Goal: Communication & Community: Ask a question

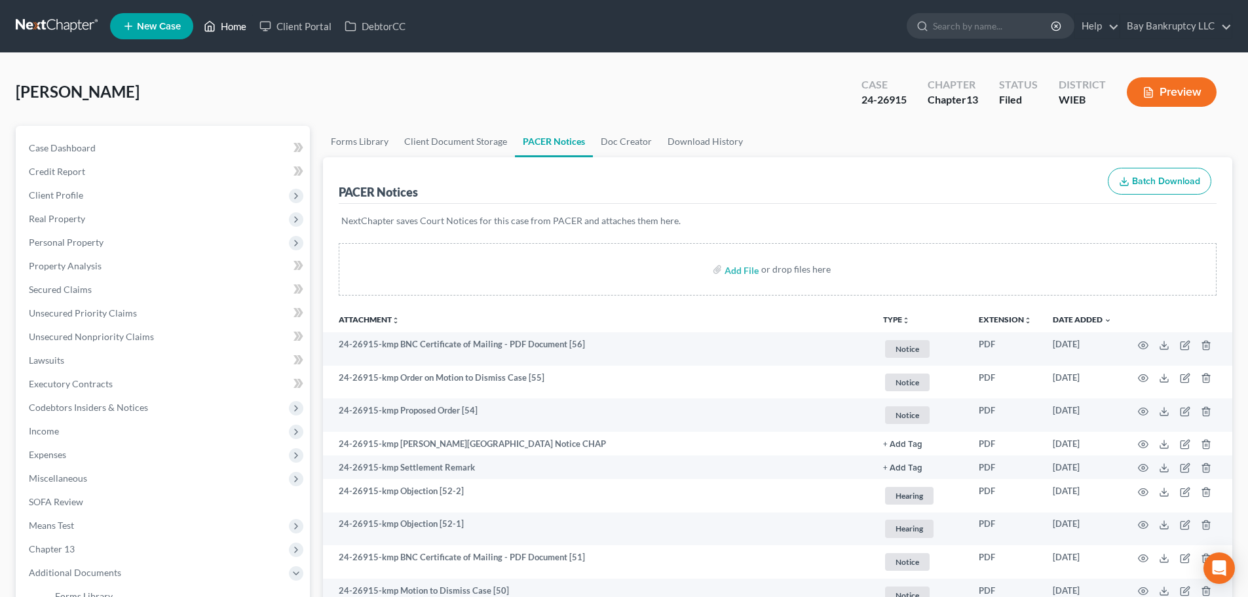
drag, startPoint x: 235, startPoint y: 24, endPoint x: 259, endPoint y: 47, distance: 33.8
click at [235, 24] on link "Home" at bounding box center [225, 26] width 56 height 24
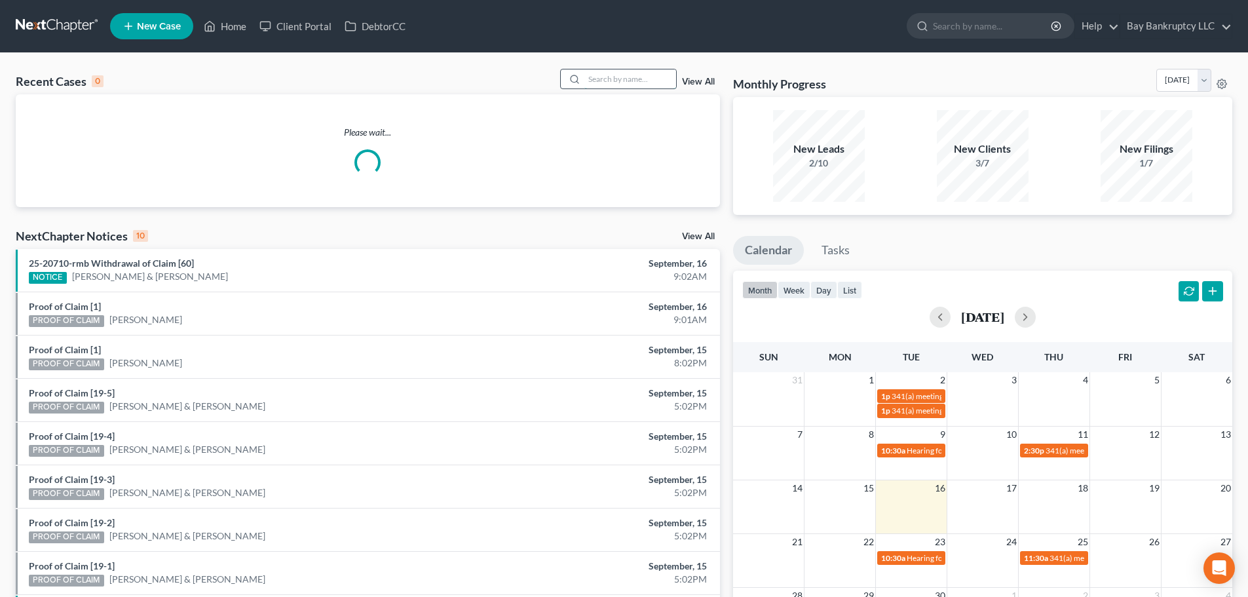
click at [636, 83] on input "search" at bounding box center [630, 78] width 92 height 19
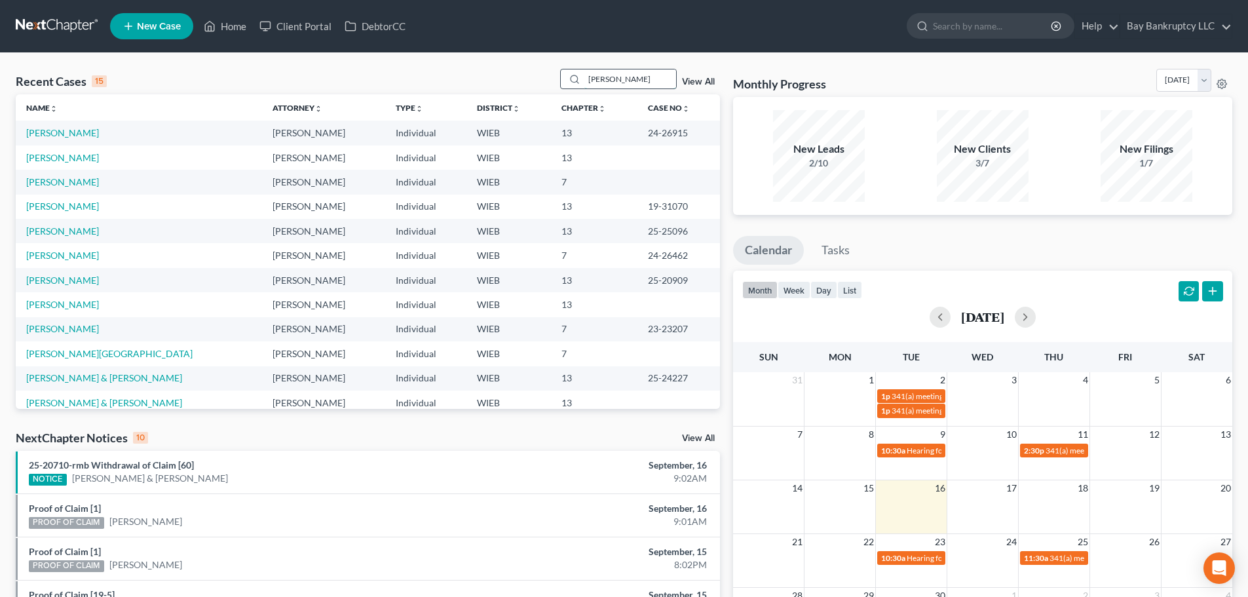
type input "[PERSON_NAME]"
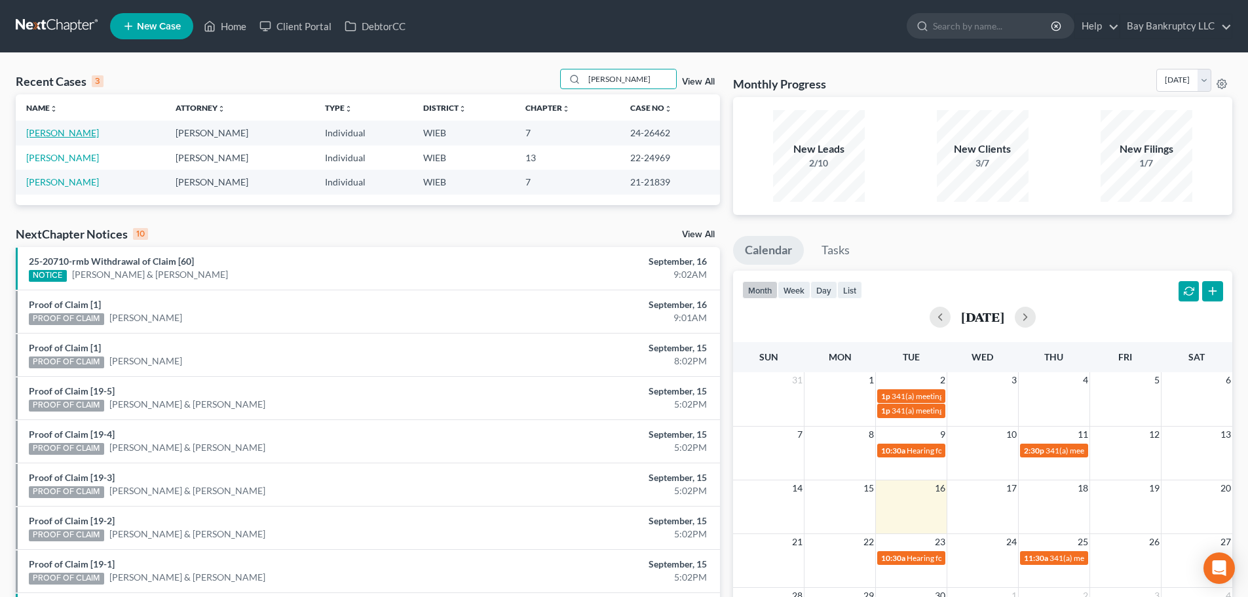
click at [66, 132] on link "[PERSON_NAME]" at bounding box center [62, 132] width 73 height 11
select select "1"
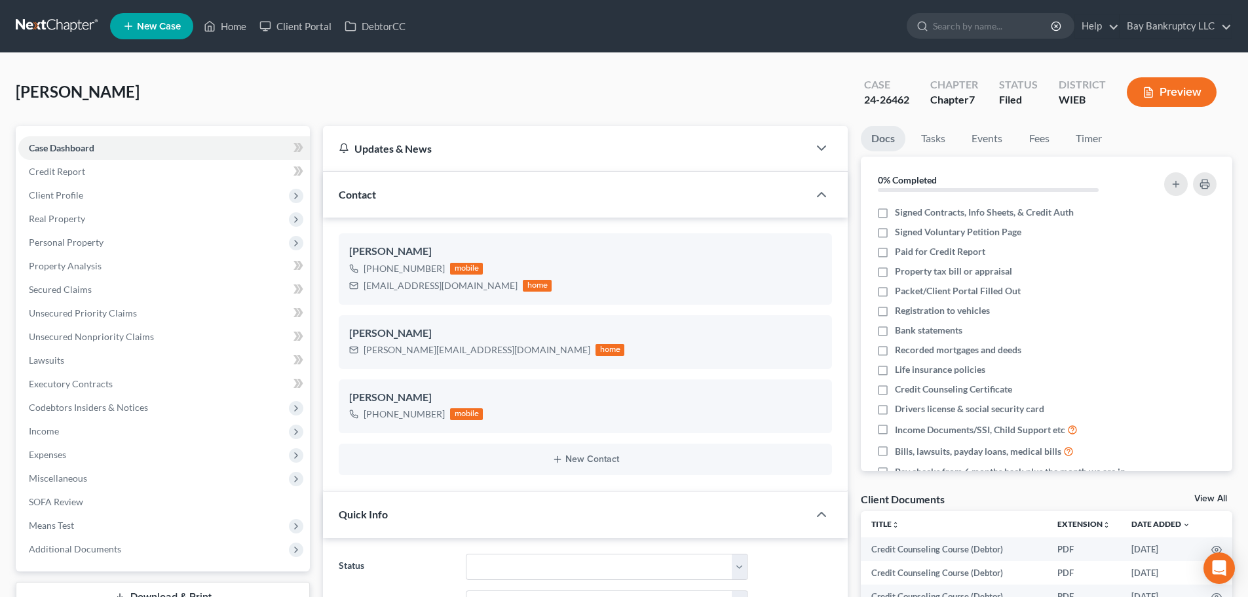
scroll to position [15530, 0]
click at [1219, 569] on icon "Open Intercom Messenger" at bounding box center [1218, 568] width 15 height 17
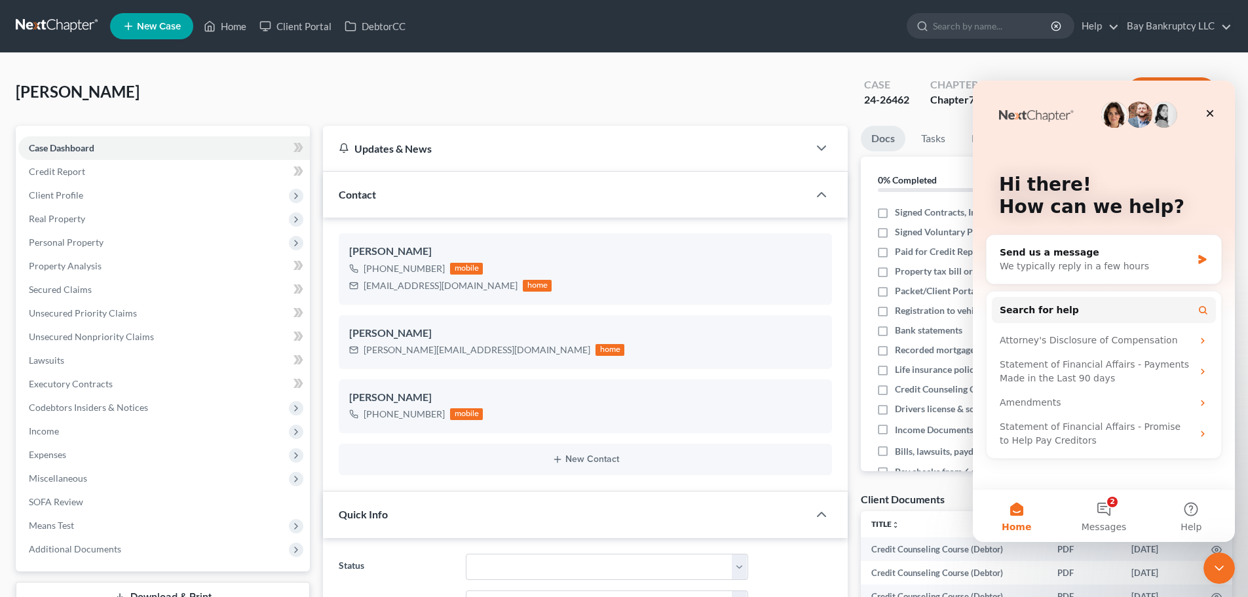
scroll to position [0, 0]
click at [1112, 522] on span "Messages" at bounding box center [1104, 526] width 45 height 9
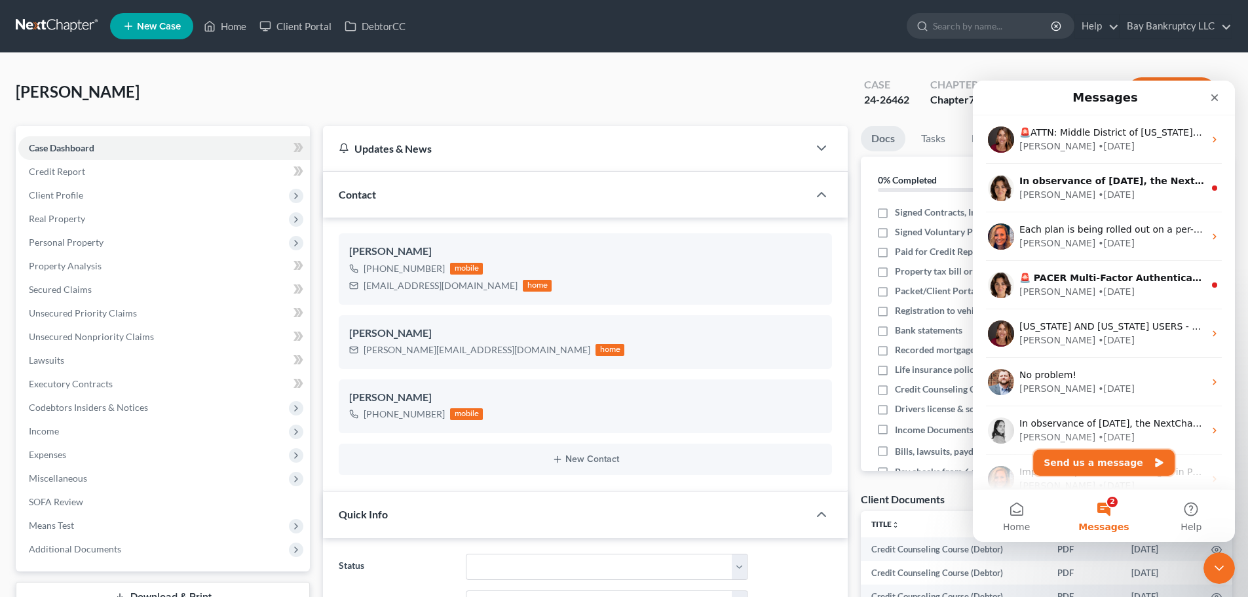
click at [1093, 458] on button "Send us a message" at bounding box center [1104, 462] width 142 height 26
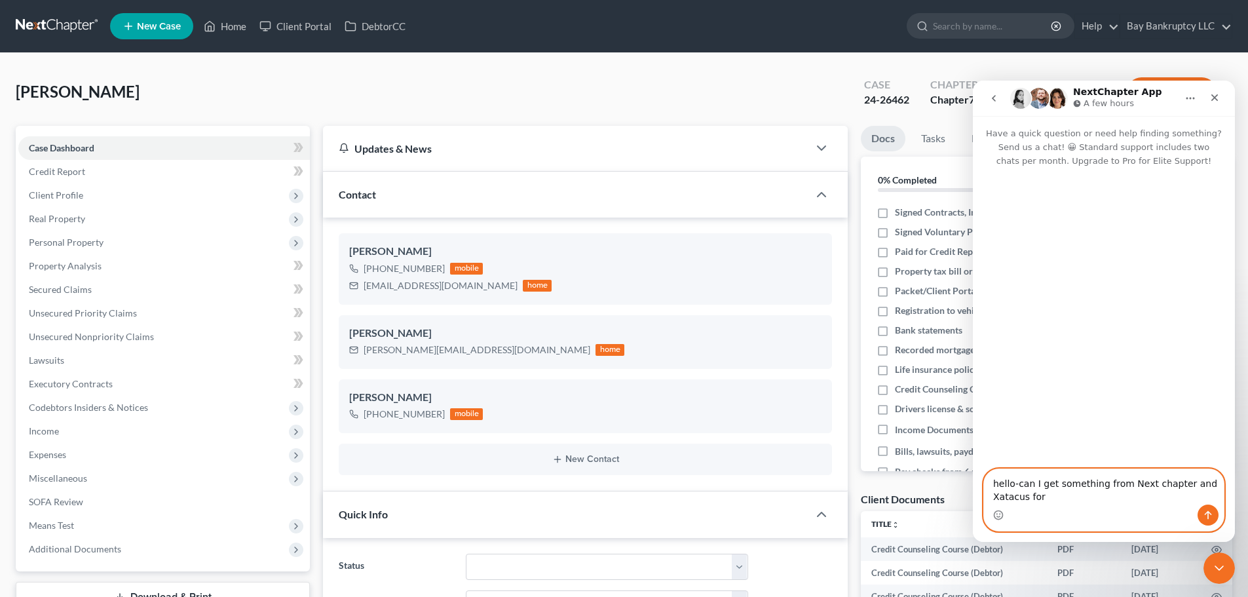
click at [1025, 497] on textarea "hello-can I get something from Next chapter and Xatacus for" at bounding box center [1104, 486] width 240 height 35
click at [1088, 483] on textarea "hello-can I get something from Next chapter and [PERSON_NAME] that snows total …" at bounding box center [1104, 480] width 240 height 48
click at [1046, 499] on textarea "hello-can I get something from Next chapter and [PERSON_NAME] that snows what p…" at bounding box center [1104, 480] width 240 height 48
type textarea "hello-can I get something from Next chapter and [PERSON_NAME] that snows what p…"
click at [1200, 517] on button "Send a message…" at bounding box center [1208, 514] width 21 height 21
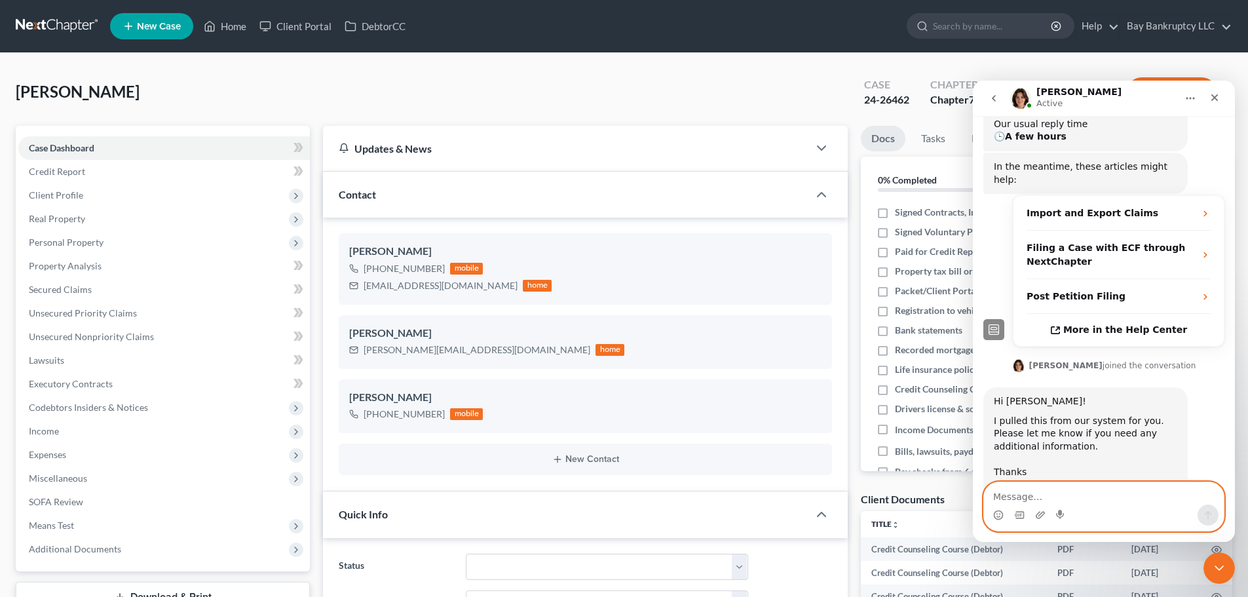
scroll to position [210, 0]
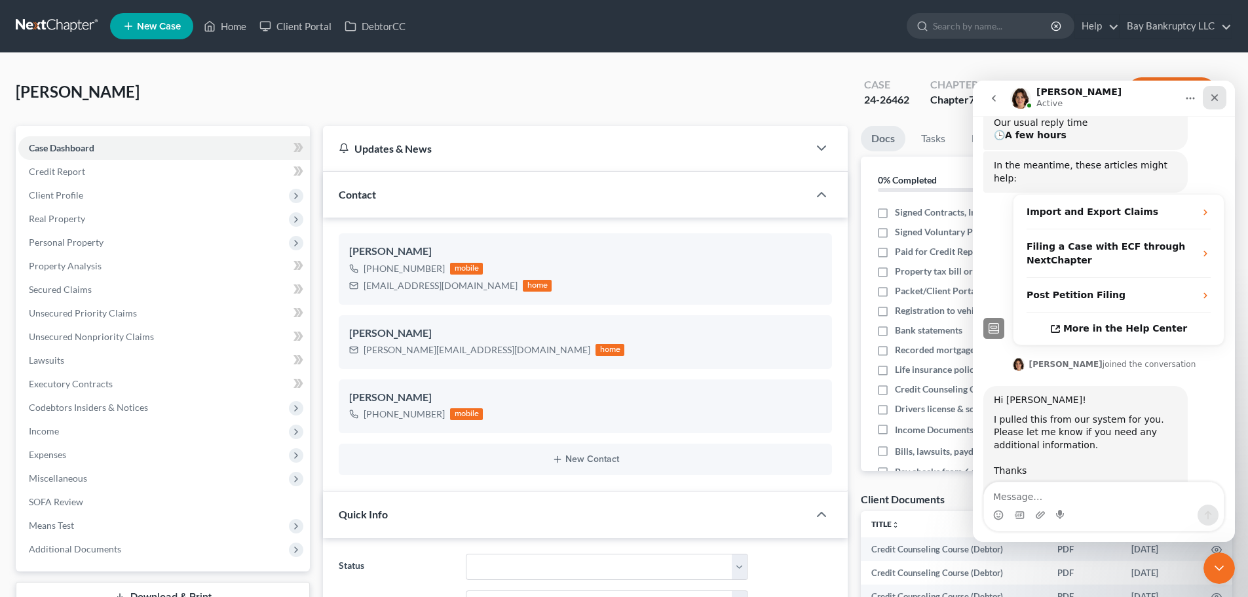
click at [1218, 90] on div "Close" at bounding box center [1215, 98] width 24 height 24
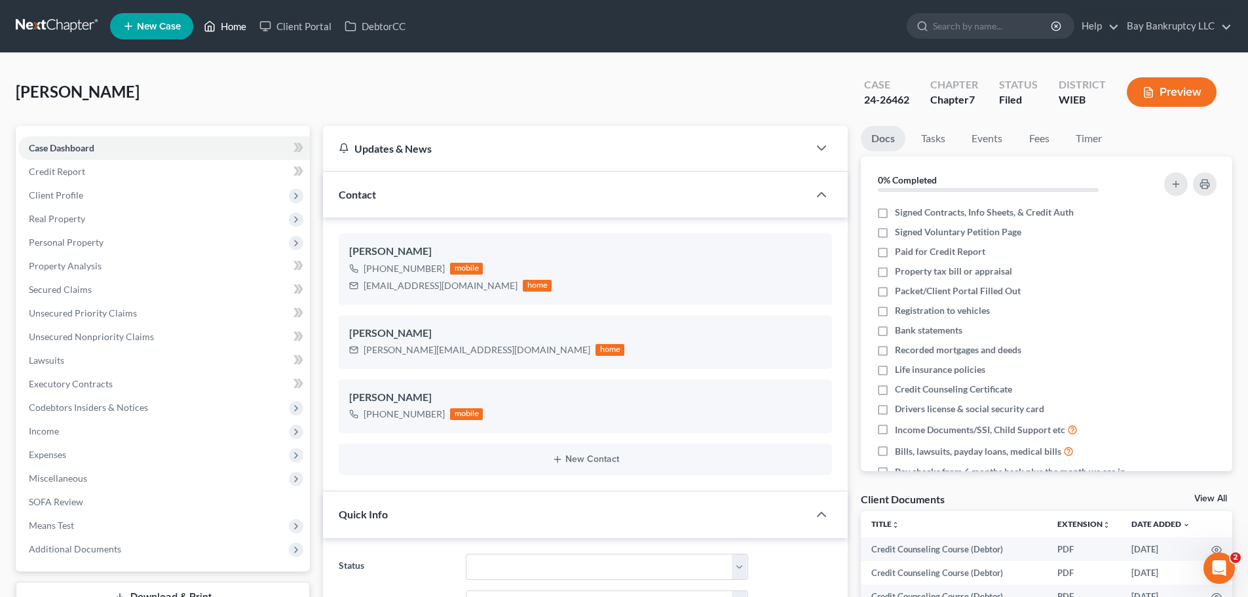
click at [234, 20] on link "Home" at bounding box center [225, 26] width 56 height 24
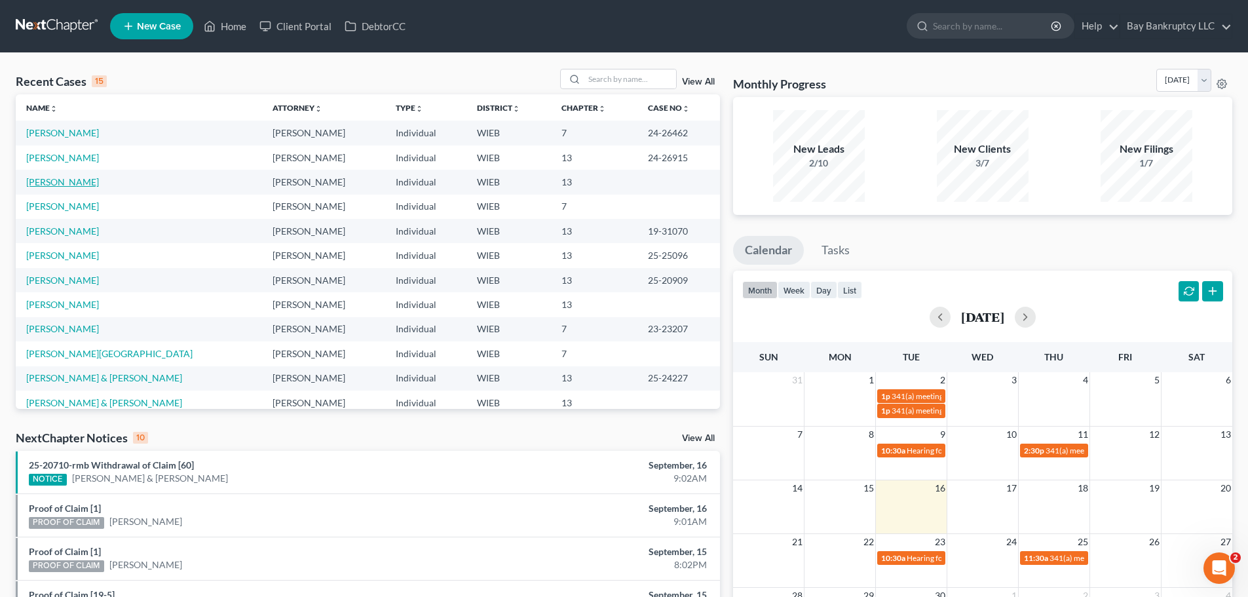
click at [53, 182] on link "[PERSON_NAME]" at bounding box center [62, 181] width 73 height 11
select select "1"
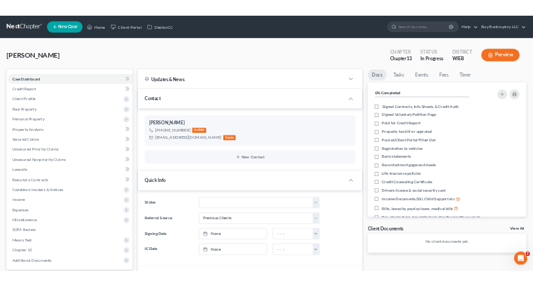
scroll to position [1093, 0]
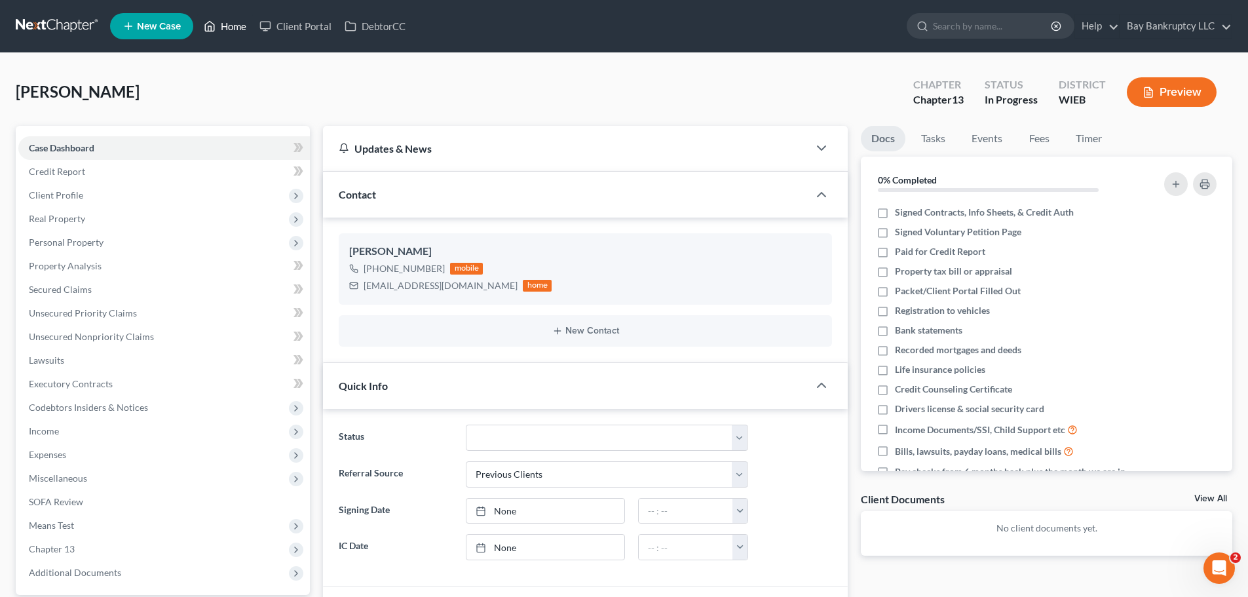
click at [229, 29] on link "Home" at bounding box center [225, 26] width 56 height 24
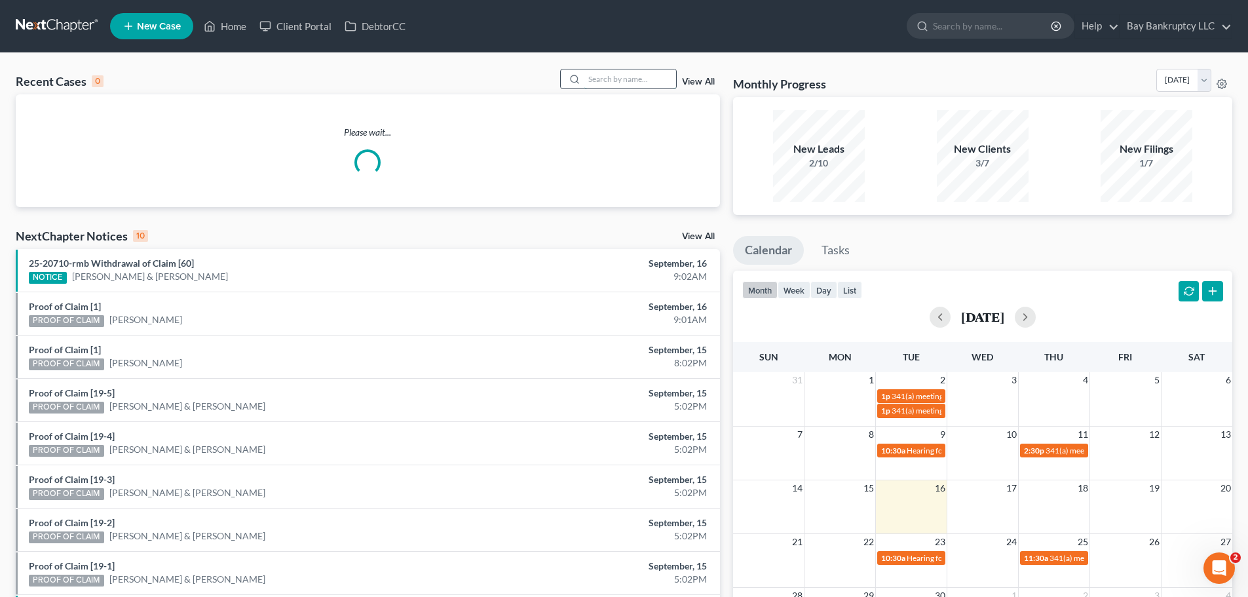
click at [617, 85] on input "search" at bounding box center [630, 78] width 92 height 19
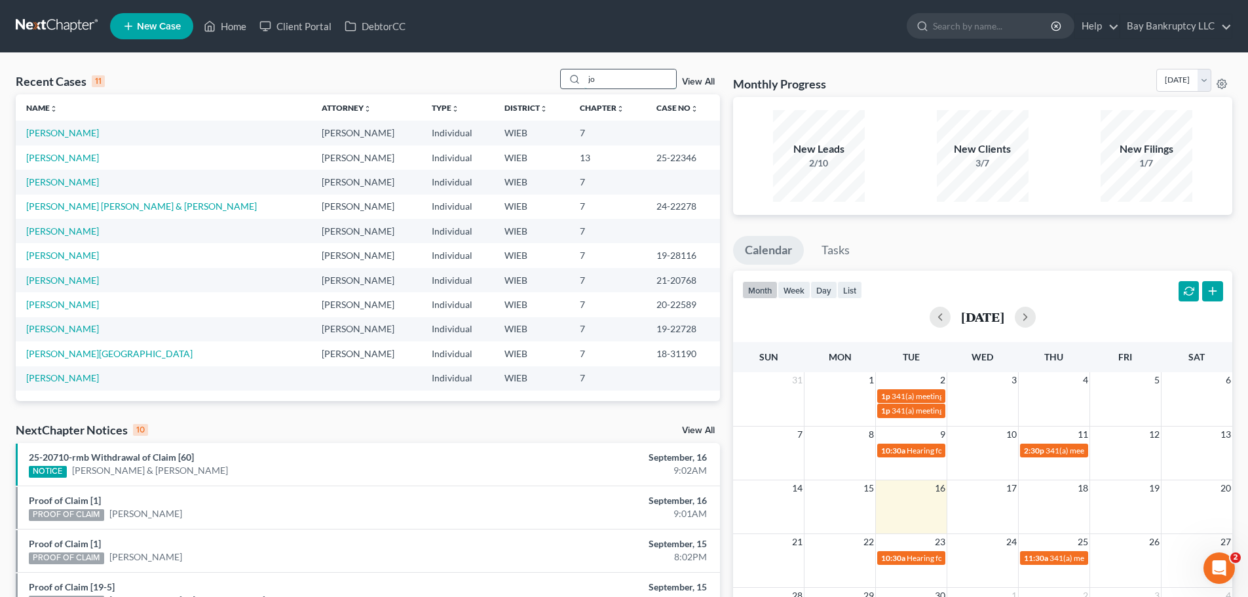
type input "j"
type input "[PERSON_NAME]"
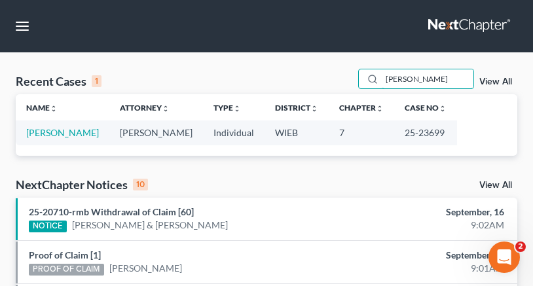
scroll to position [453, 0]
